Goal: Information Seeking & Learning: Learn about a topic

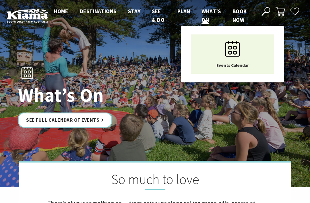
click at [211, 15] on link "What’s On" at bounding box center [210, 16] width 19 height 16
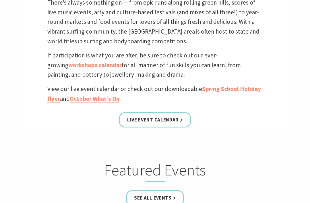
scroll to position [201, 0]
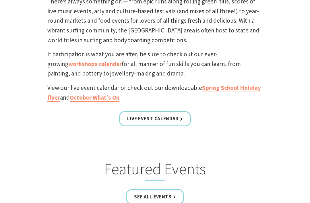
click at [162, 116] on link "Live Event Calendar" at bounding box center [155, 118] width 72 height 15
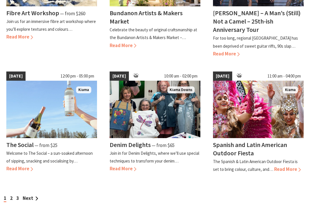
scroll to position [484, 0]
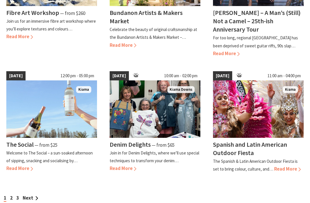
click at [29, 165] on span "Read More" at bounding box center [19, 168] width 27 height 6
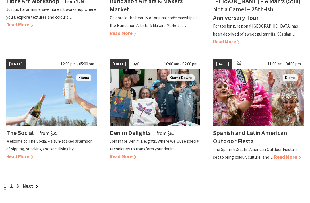
scroll to position [495, 0]
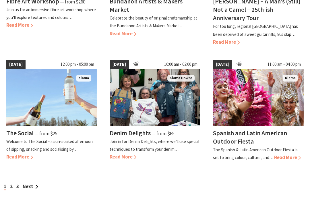
click at [37, 183] on link "Next" at bounding box center [30, 186] width 15 height 6
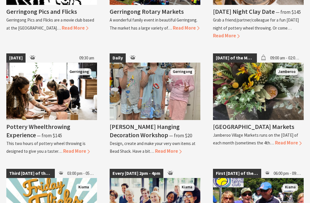
scroll to position [838, 0]
